Goal: Information Seeking & Learning: Learn about a topic

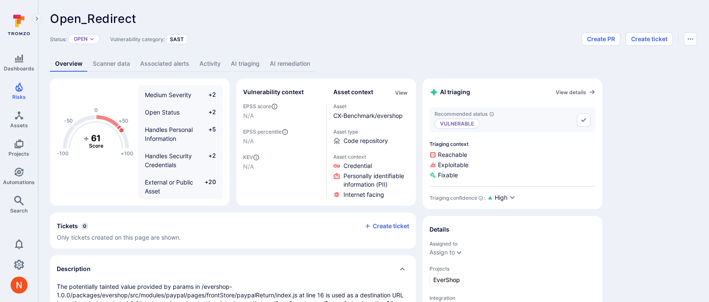
click at [252, 63] on link "AI triaging" at bounding box center [245, 64] width 39 height 16
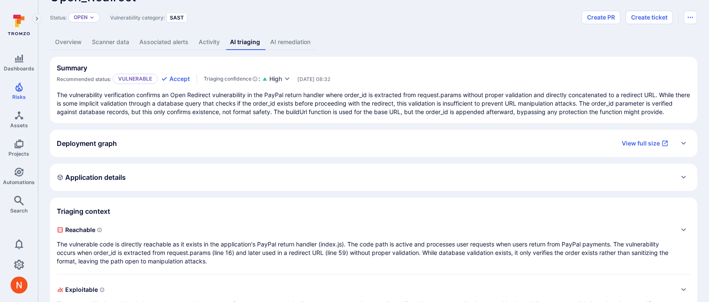
scroll to position [47, 0]
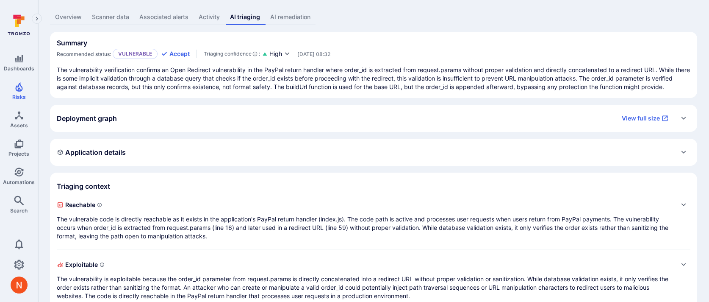
click at [264, 211] on span "Reachable" at bounding box center [365, 205] width 617 height 14
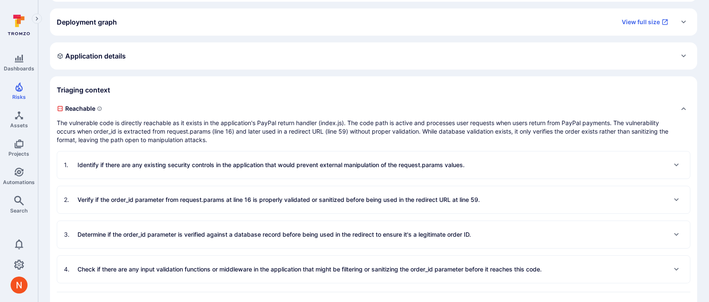
scroll to position [151, 0]
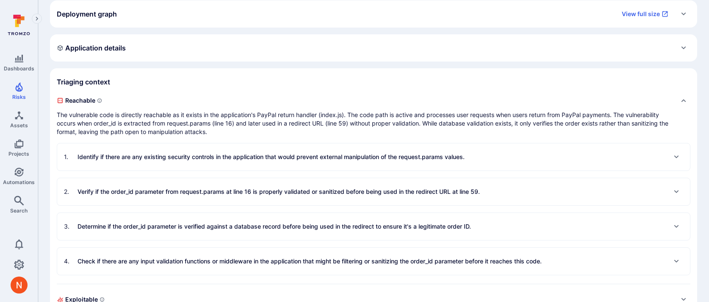
click at [277, 161] on p "Identify if there are any existing security controls in the application that wo…" at bounding box center [271, 157] width 387 height 8
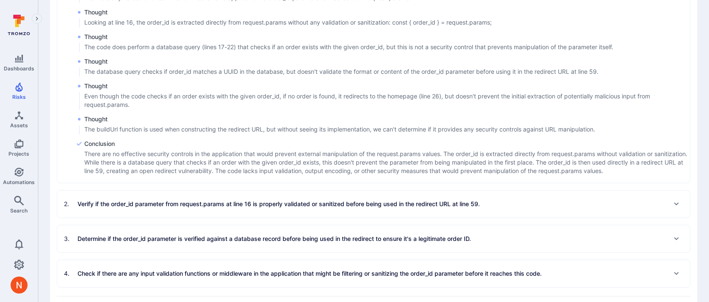
scroll to position [363, 0]
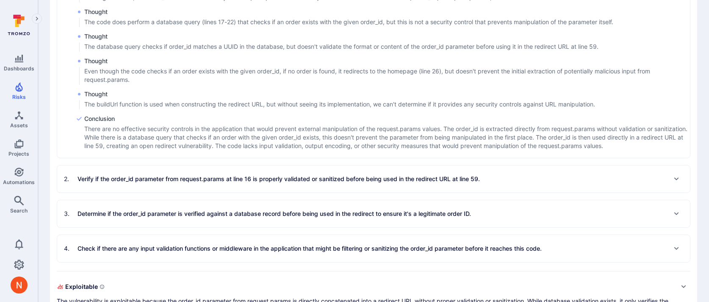
click at [273, 183] on p "Verify if the order_id parameter from request.params at line 16 is properly val…" at bounding box center [279, 179] width 403 height 8
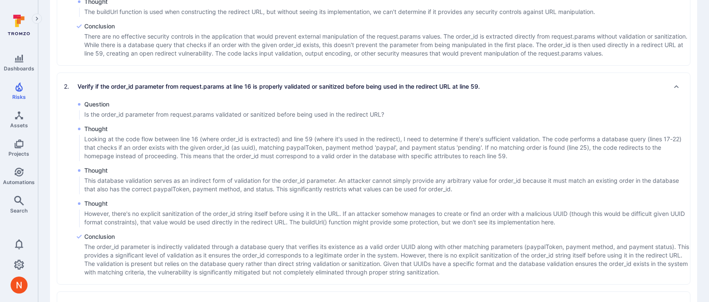
scroll to position [467, 0]
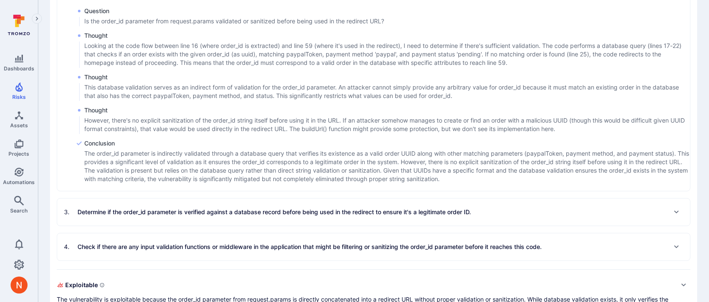
click at [290, 216] on p "Determine if the order_id parameter is verified against a database record befor…" at bounding box center [275, 212] width 394 height 8
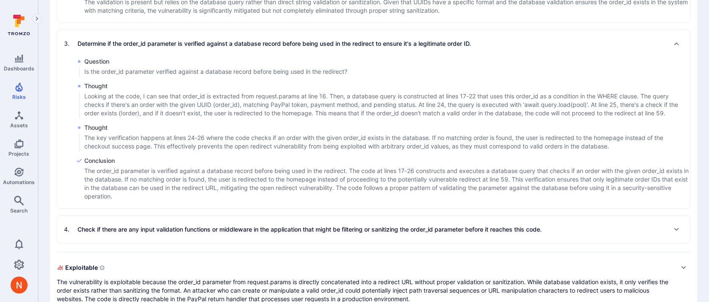
scroll to position [727, 0]
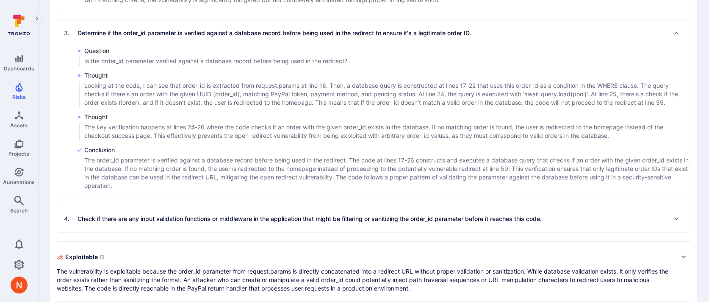
click at [281, 223] on p "Check if there are any input validation functions or middleware in the applicat…" at bounding box center [310, 218] width 464 height 8
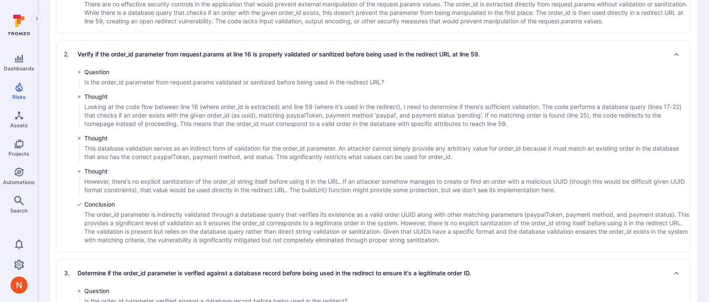
scroll to position [0, 0]
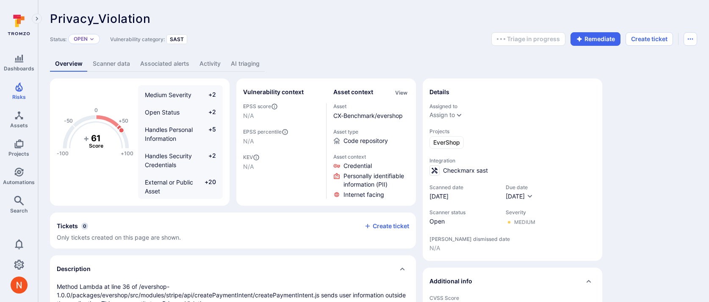
click at [377, 47] on div "Privacy_Violation ... Show more Status: Open Vulnerability category: SAST Triag…" at bounding box center [373, 228] width 671 height 457
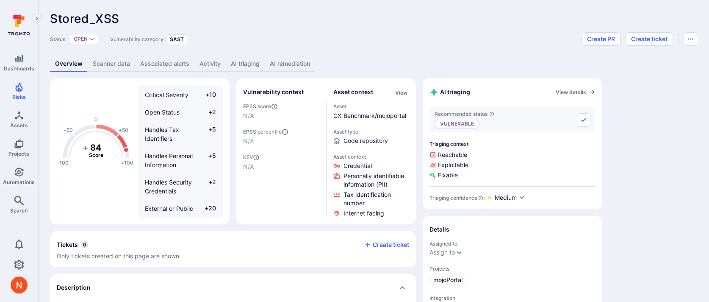
click at [241, 65] on link "AI triaging" at bounding box center [245, 64] width 39 height 16
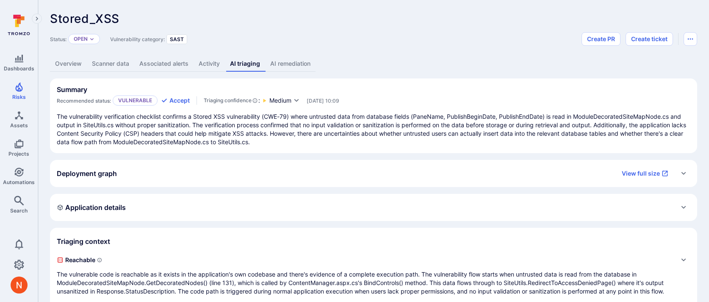
click at [80, 59] on link "Overview" at bounding box center [68, 64] width 37 height 16
